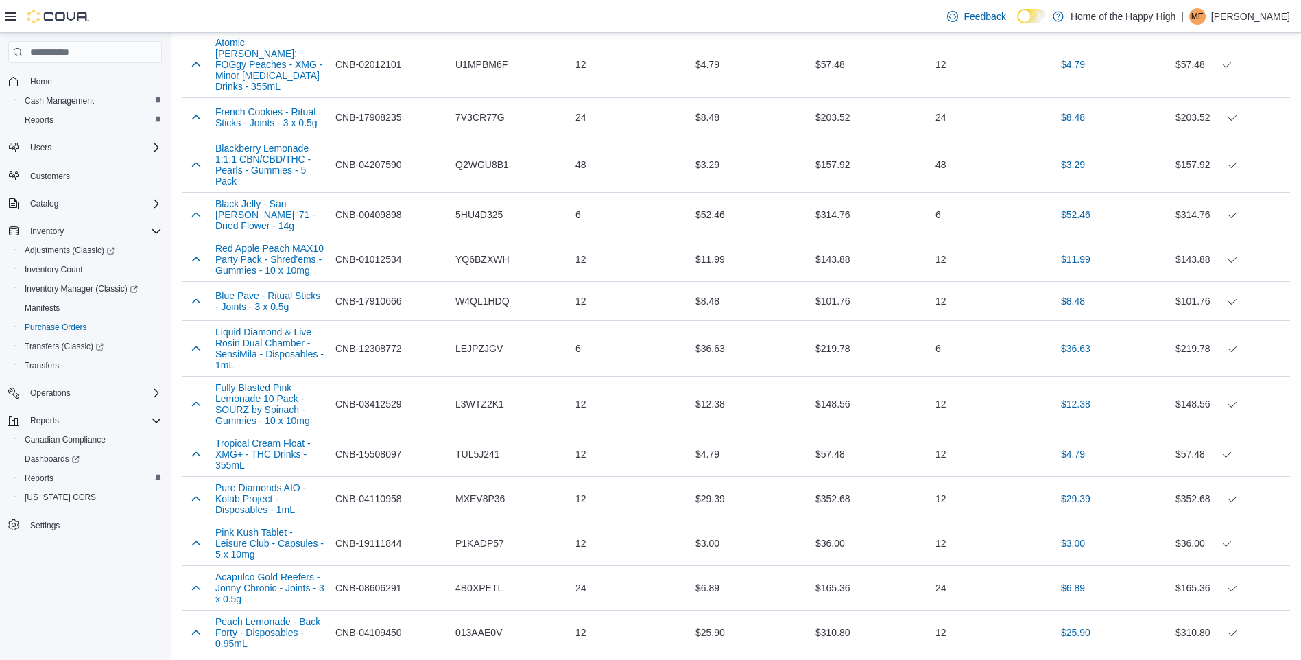
scroll to position [5477, 0]
